Goal: Complete application form

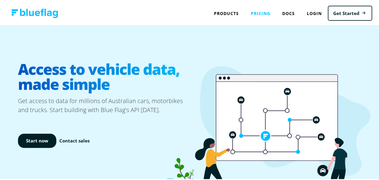
click at [256, 13] on link "Pricing" at bounding box center [260, 12] width 31 height 12
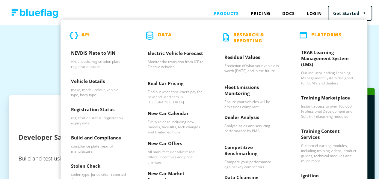
click at [215, 13] on div "Products API NEVDIS Plate to VIN vin, chassis, registration plate, registration…" at bounding box center [226, 12] width 37 height 12
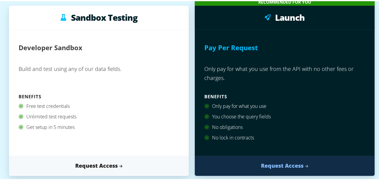
scroll to position [90, 0]
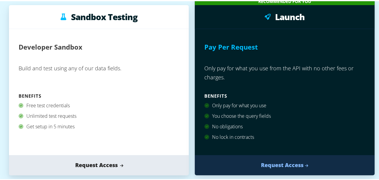
click at [154, 159] on link "Request Access" at bounding box center [99, 164] width 180 height 20
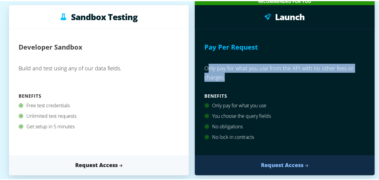
drag, startPoint x: 204, startPoint y: 68, endPoint x: 282, endPoint y: 82, distance: 78.7
click at [282, 82] on p "Only pay for what you use from the API with no other fees or charges." at bounding box center [285, 75] width 161 height 30
click at [235, 73] on p "Only pay for what you use from the API with no other fees or charges." at bounding box center [285, 75] width 161 height 30
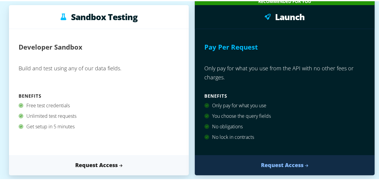
click at [236, 72] on p "Only pay for what you use from the API with no other fees or charges." at bounding box center [285, 75] width 161 height 30
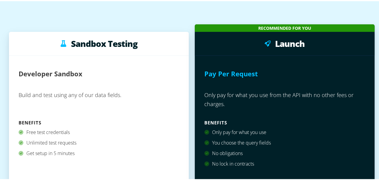
scroll to position [60, 0]
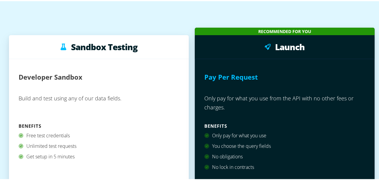
click at [0, 105] on div "Choose a plan that works for you. Sandbox Testing Developer Sandbox Build and t…" at bounding box center [192, 182] width 384 height 436
click at [377, 106] on div "Choose a plan that works for you. Sandbox Testing Developer Sandbox Build and t…" at bounding box center [192, 182] width 384 height 436
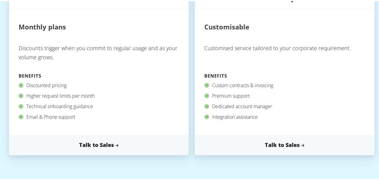
scroll to position [240, 0]
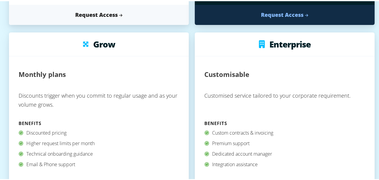
click at [0, 139] on div "Choose a plan that works for you. Sandbox Testing Developer Sandbox Build and t…" at bounding box center [192, 2] width 384 height 436
click at [0, 145] on div "Choose a plan that works for you. Sandbox Testing Developer Sandbox Build and t…" at bounding box center [192, 2] width 384 height 436
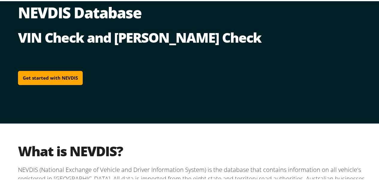
scroll to position [150, 0]
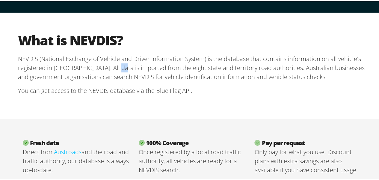
drag, startPoint x: 104, startPoint y: 64, endPoint x: 109, endPoint y: 66, distance: 4.8
click at [109, 66] on p "NEVDIS (National Exchange of Vehicle and Driver Information System) is the data…" at bounding box center [192, 66] width 348 height 27
click at [329, 82] on p "You can get access to the NEVDIS database via the Blue Flag API." at bounding box center [192, 89] width 348 height 19
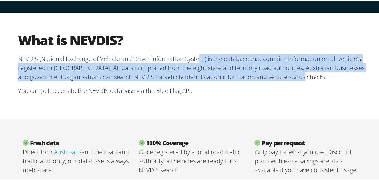
drag, startPoint x: 209, startPoint y: 61, endPoint x: 357, endPoint y: 79, distance: 149.3
click at [355, 79] on p "NEVDIS (National Exchange of Vehicle and Driver Information System) is the data…" at bounding box center [192, 66] width 348 height 27
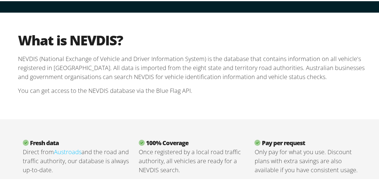
click at [315, 83] on p "You can get access to the NEVDIS database via the Blue Flag API." at bounding box center [192, 89] width 348 height 19
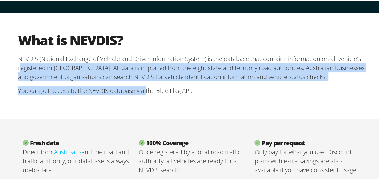
drag, startPoint x: 34, startPoint y: 68, endPoint x: 142, endPoint y: 90, distance: 110.5
click at [142, 90] on section "What is NEVDIS? NEVDIS (National Exchange of Vehicle and Driver Information Sys…" at bounding box center [192, 65] width 348 height 68
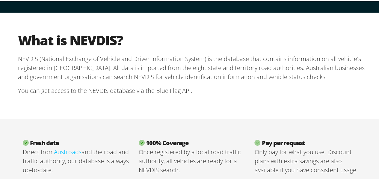
click at [172, 91] on p "You can get access to the NEVDIS database via the Blue Flag API." at bounding box center [192, 89] width 348 height 19
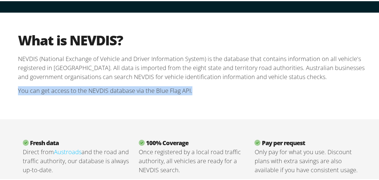
click at [172, 91] on p "You can get access to the NEVDIS database via the Blue Flag API." at bounding box center [192, 89] width 348 height 19
click at [227, 92] on p "You can get access to the NEVDIS database via the Blue Flag API." at bounding box center [192, 89] width 348 height 19
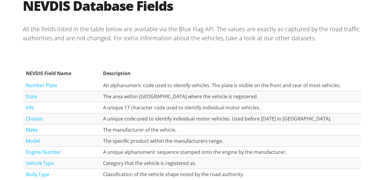
scroll to position [630, 0]
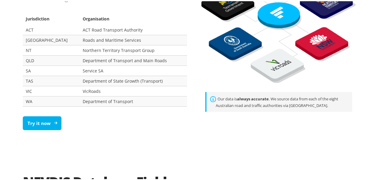
scroll to position [450, 0]
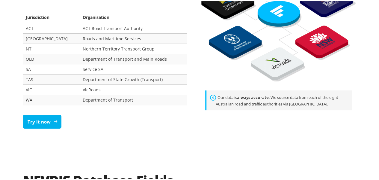
click at [44, 119] on link "Try it now" at bounding box center [42, 120] width 39 height 14
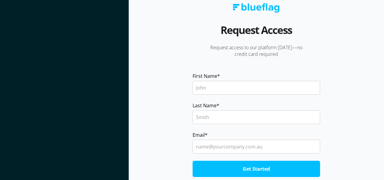
click at [251, 87] on input "First Name *" at bounding box center [257, 88] width 128 height 14
type input "[PERSON_NAME]"
type input "Behera"
type input "[EMAIL_ADDRESS][DOMAIN_NAME]"
click at [271, 163] on input "Get Started" at bounding box center [257, 168] width 128 height 16
